Goal: Navigation & Orientation: Find specific page/section

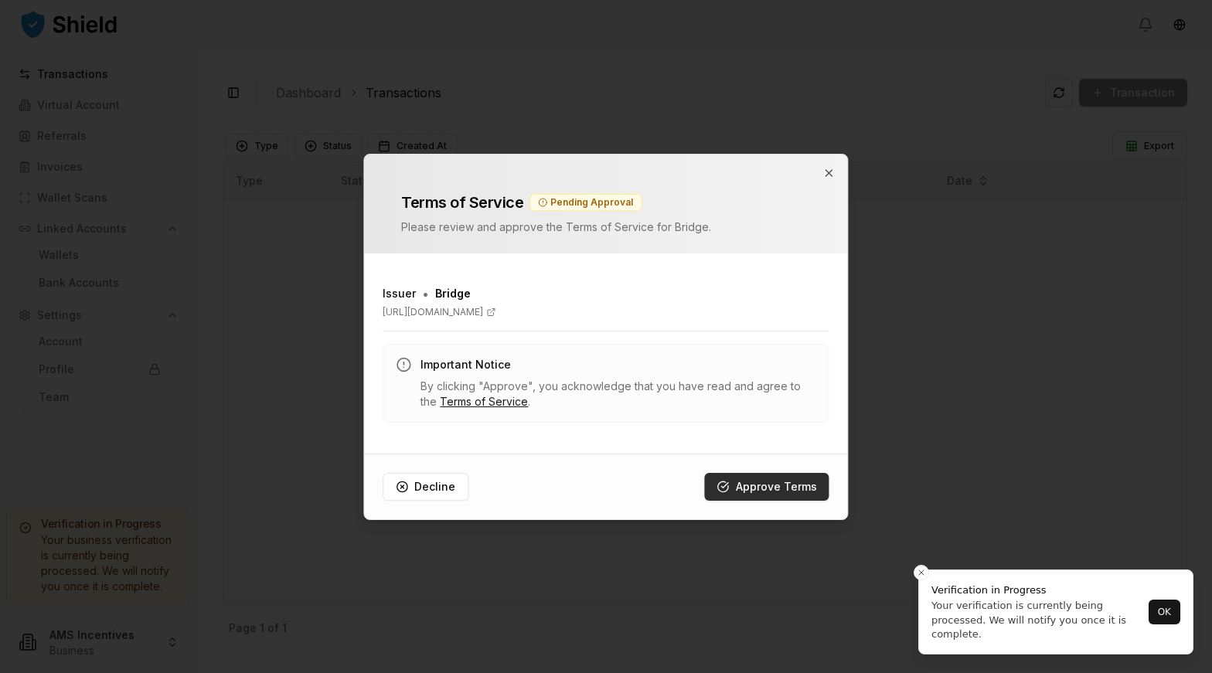
click at [780, 477] on button "Approve Terms" at bounding box center [767, 487] width 124 height 28
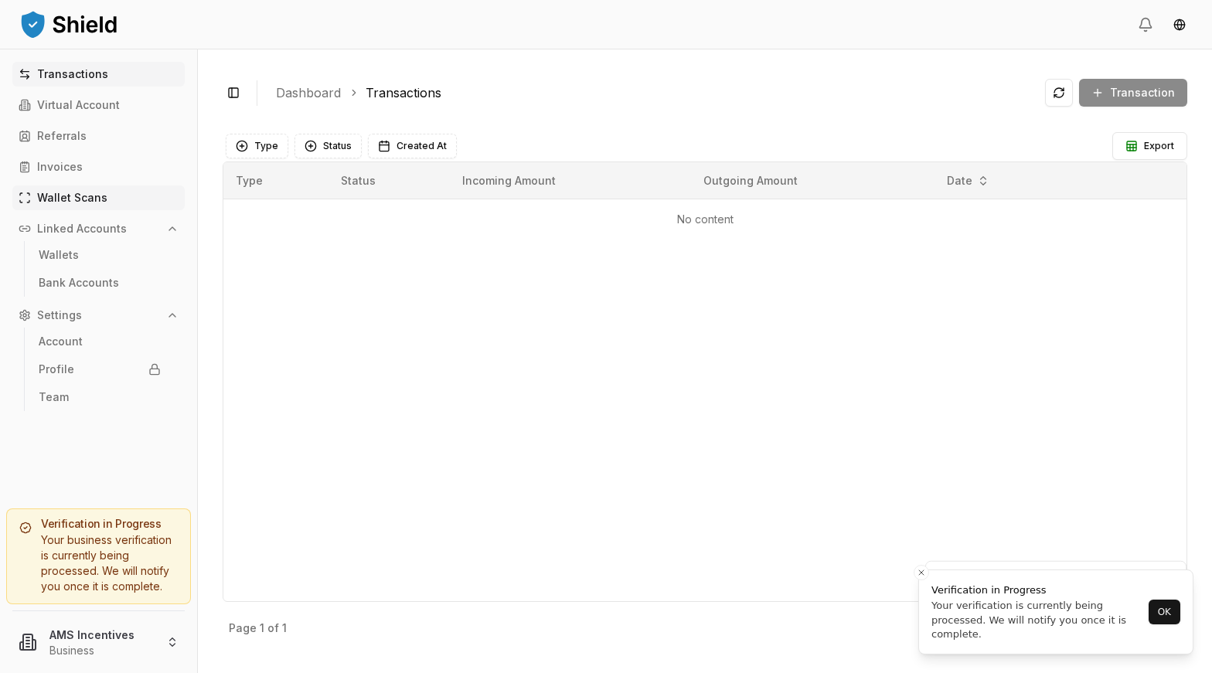
click at [69, 186] on link "Wallet Scans" at bounding box center [98, 198] width 172 height 25
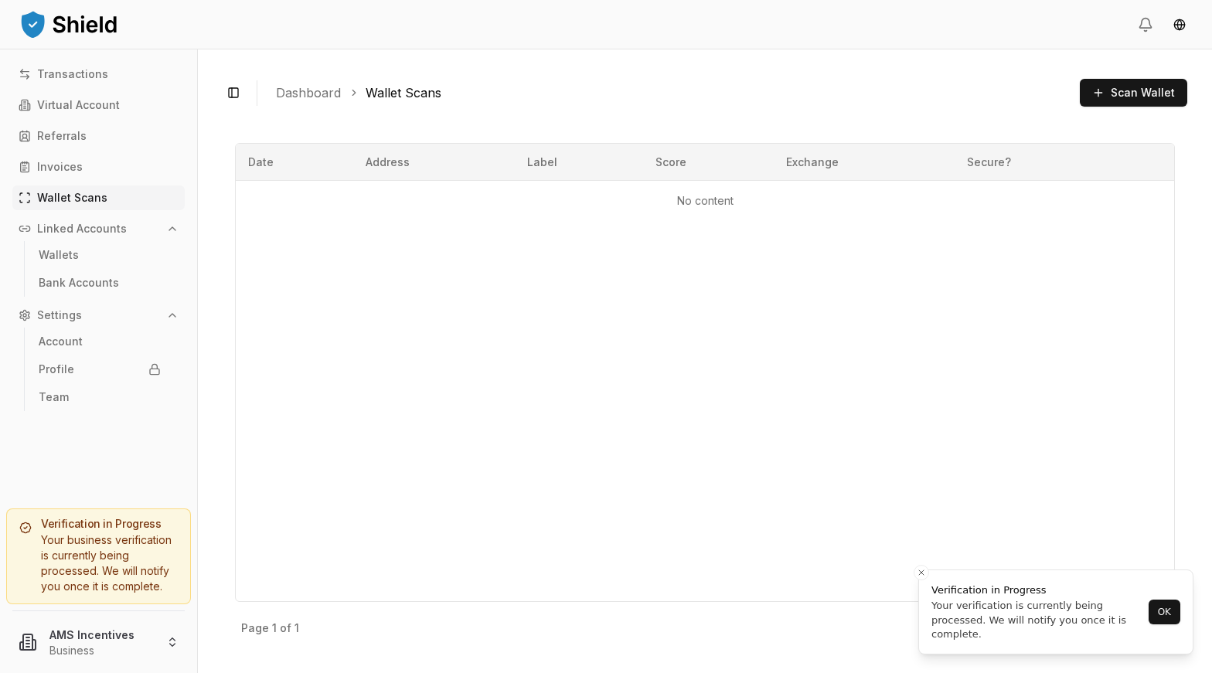
click at [84, 149] on div "Transactions Virtual Account Referrals Invoices Wallet Scans Linked Accounts Wa…" at bounding box center [98, 276] width 197 height 428
click at [80, 118] on div "Transactions Virtual Account Referrals Invoices Wallet Scans Linked Accounts Wa…" at bounding box center [98, 276] width 197 height 428
click at [88, 103] on p "Virtual Account" at bounding box center [78, 105] width 83 height 11
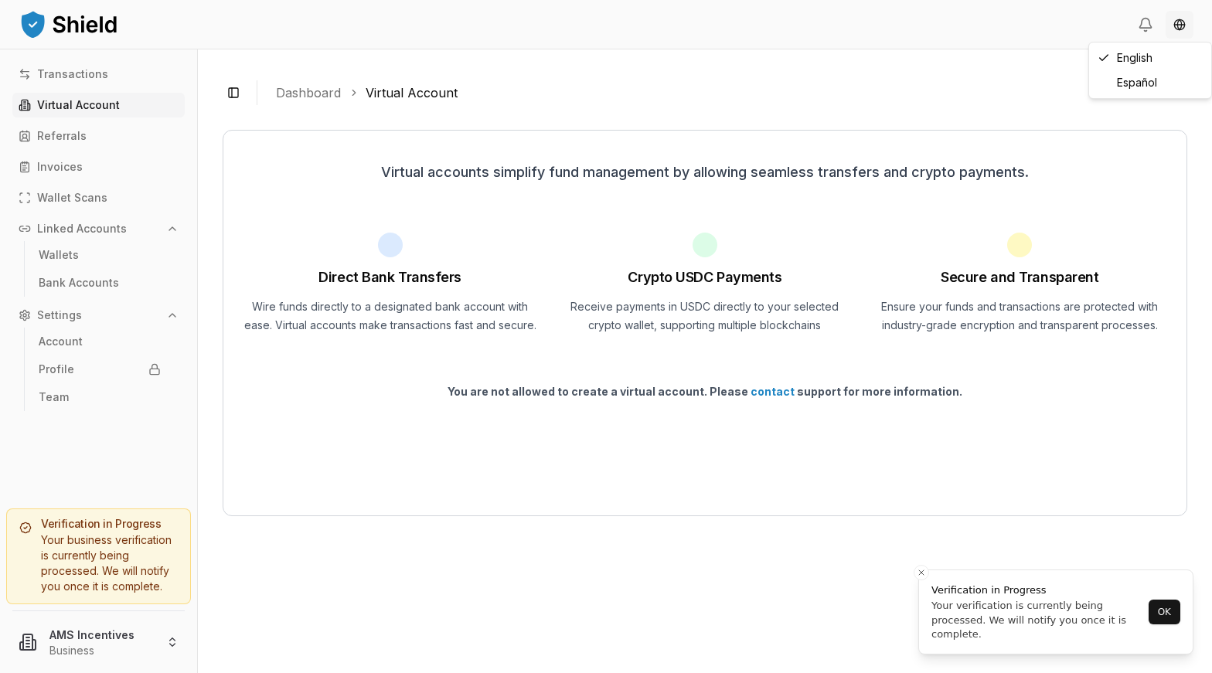
click at [1177, 22] on html "Transactions Virtual Account Referrals Invoices Wallet Scans Linked Accounts Wa…" at bounding box center [606, 336] width 1212 height 673
click at [1142, 20] on html "Transactions Virtual Account Referrals Invoices Wallet Scans Linked Accounts Wa…" at bounding box center [606, 336] width 1212 height 673
click at [870, 60] on div "Toggle Sidebar Dashboard Virtual Account Virtual accounts simplify fund managem…" at bounding box center [705, 361] width 1014 height 624
click at [1168, 612] on button "OK" at bounding box center [1165, 612] width 32 height 25
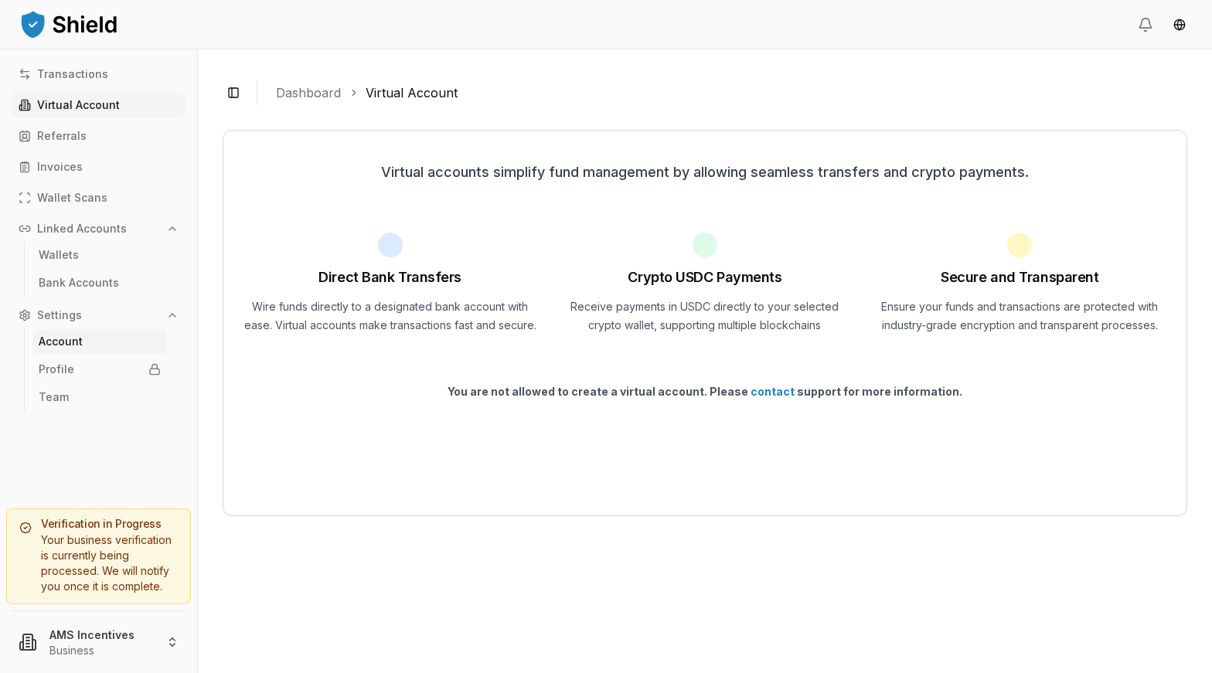
click at [90, 344] on link "Account" at bounding box center [99, 341] width 135 height 25
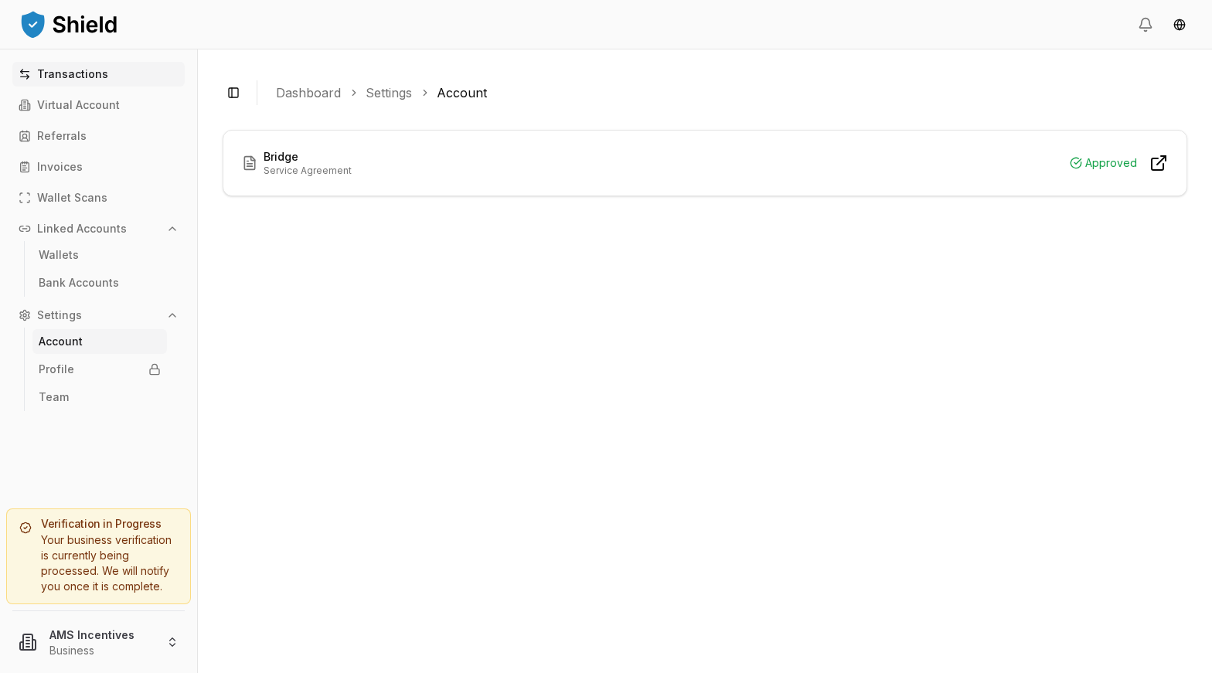
click at [107, 73] on link "Transactions" at bounding box center [98, 74] width 172 height 25
